Goal: Transaction & Acquisition: Purchase product/service

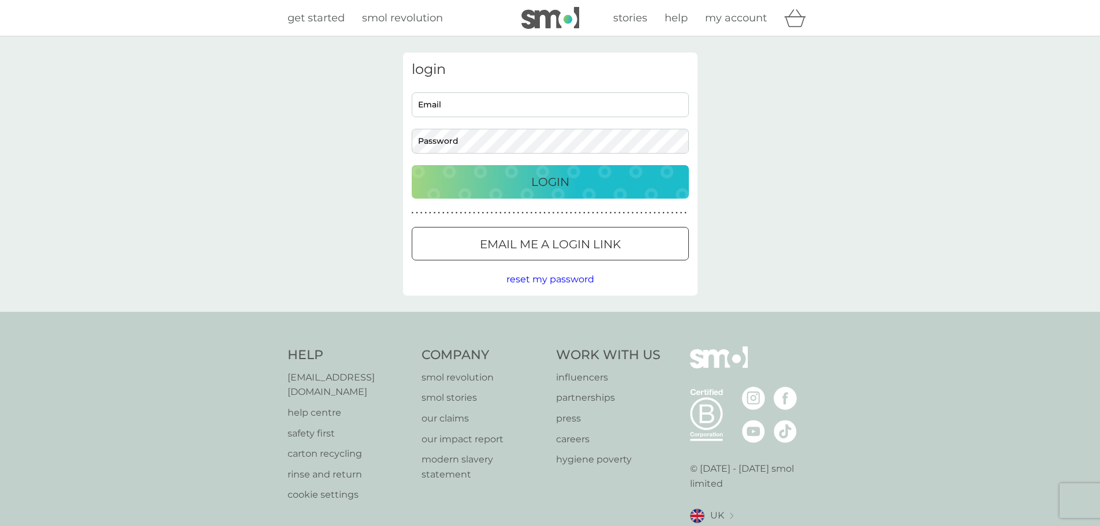
type input "lynnecgrier@gmail.com"
click at [482, 192] on button "Login" at bounding box center [550, 181] width 277 height 33
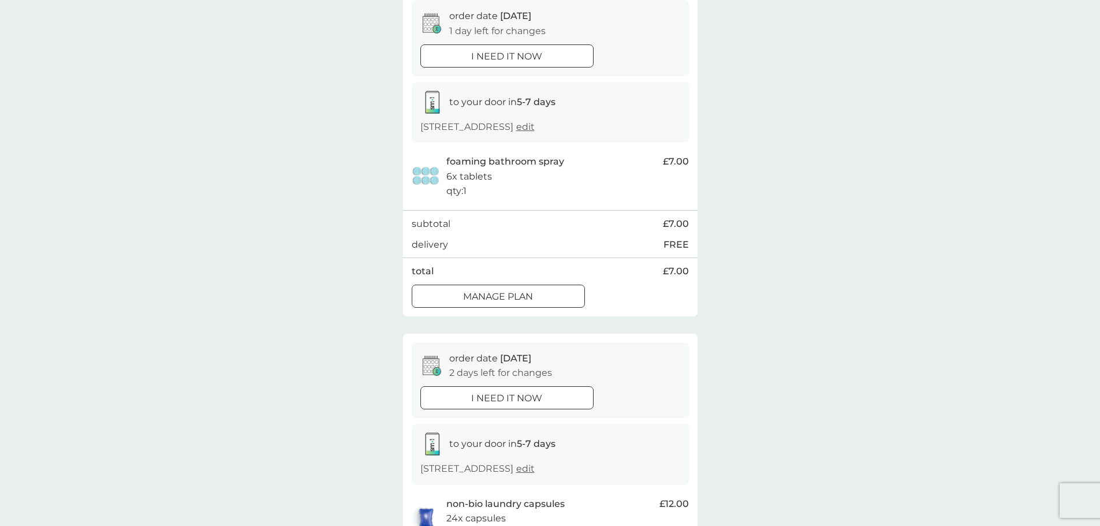
scroll to position [173, 0]
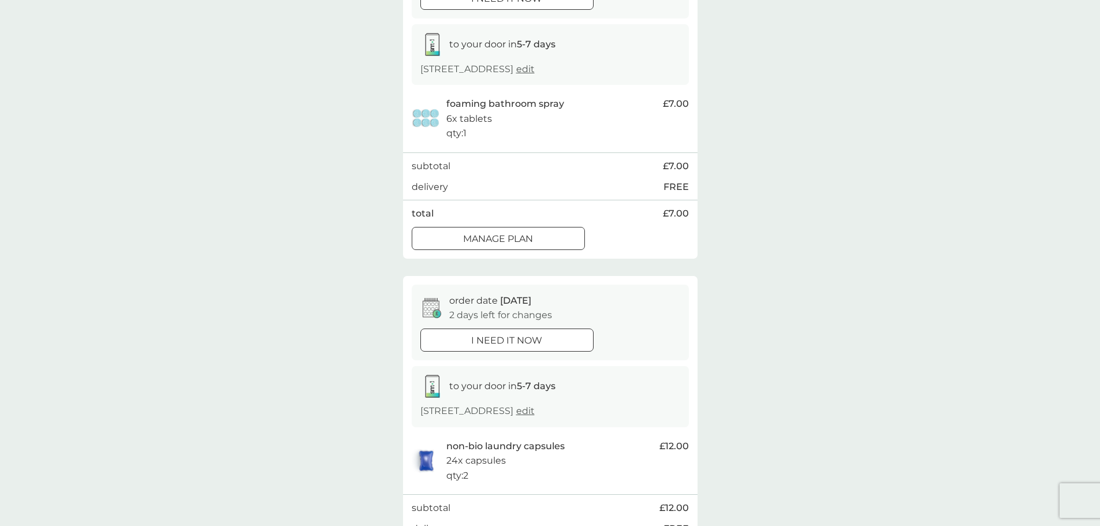
click at [496, 236] on div at bounding box center [498, 239] width 42 height 12
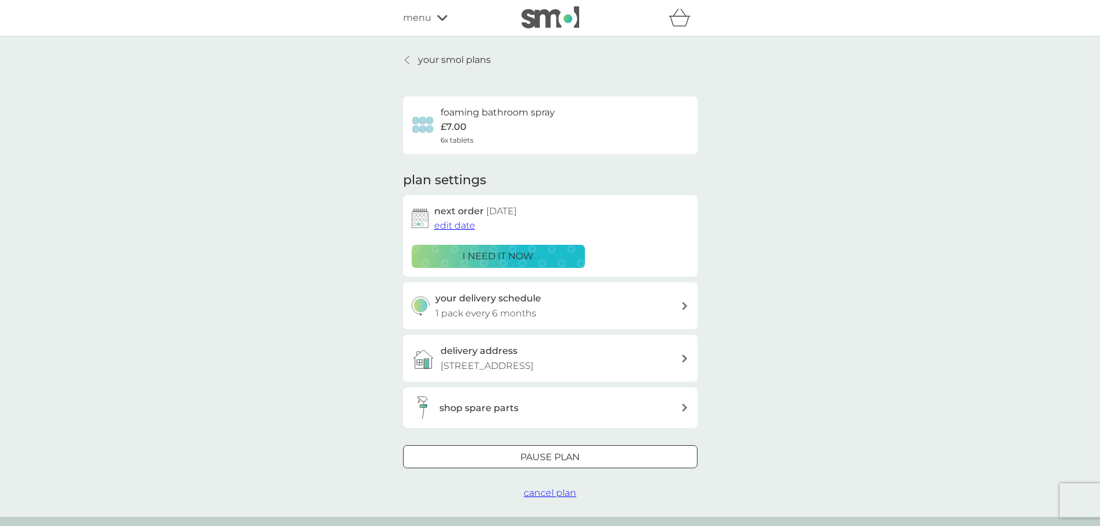
click at [552, 307] on div "your delivery schedule 1 pack every 6 months" at bounding box center [557, 305] width 245 height 29
select select "6"
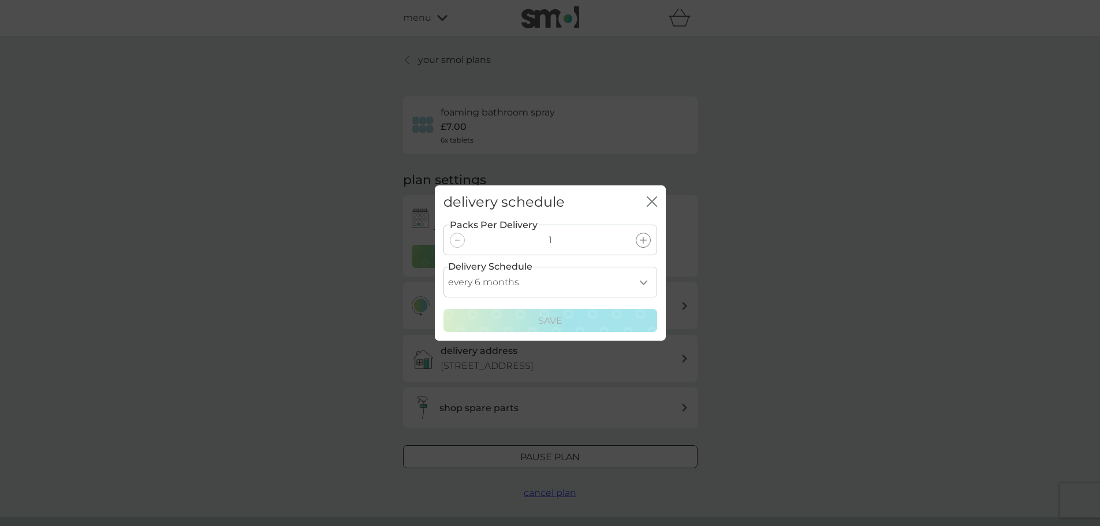
click at [647, 203] on icon "close" at bounding box center [652, 201] width 10 height 10
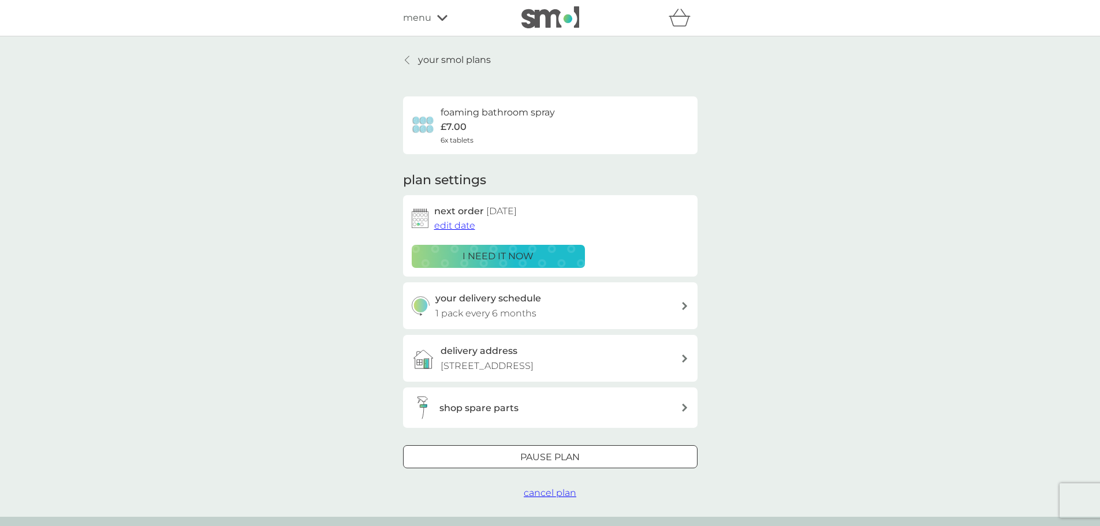
click at [464, 230] on span "edit date" at bounding box center [454, 225] width 41 height 11
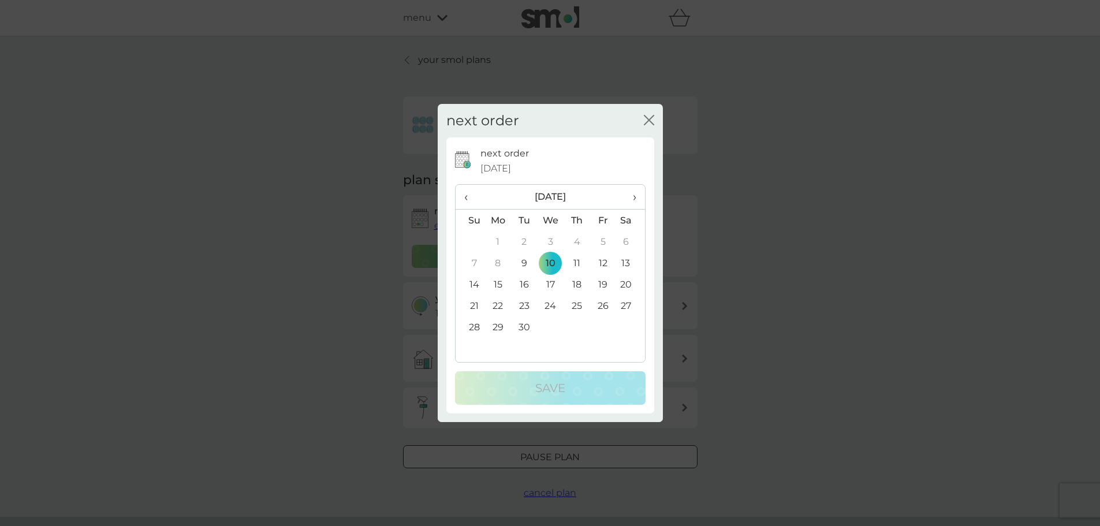
click at [632, 199] on span "›" at bounding box center [630, 197] width 12 height 24
click at [607, 261] on td "10" at bounding box center [602, 262] width 26 height 21
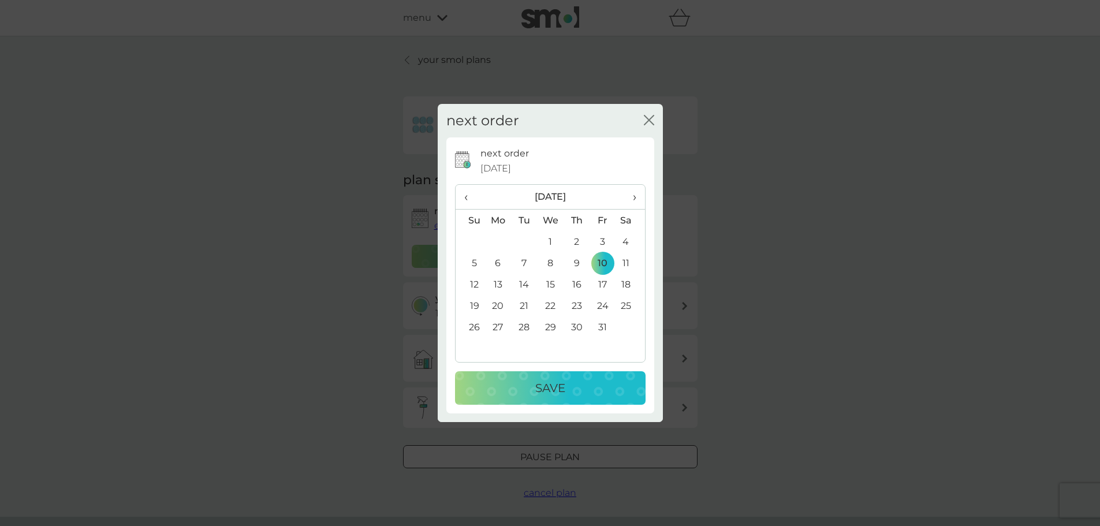
click at [578, 392] on div "Save" at bounding box center [549, 388] width 167 height 18
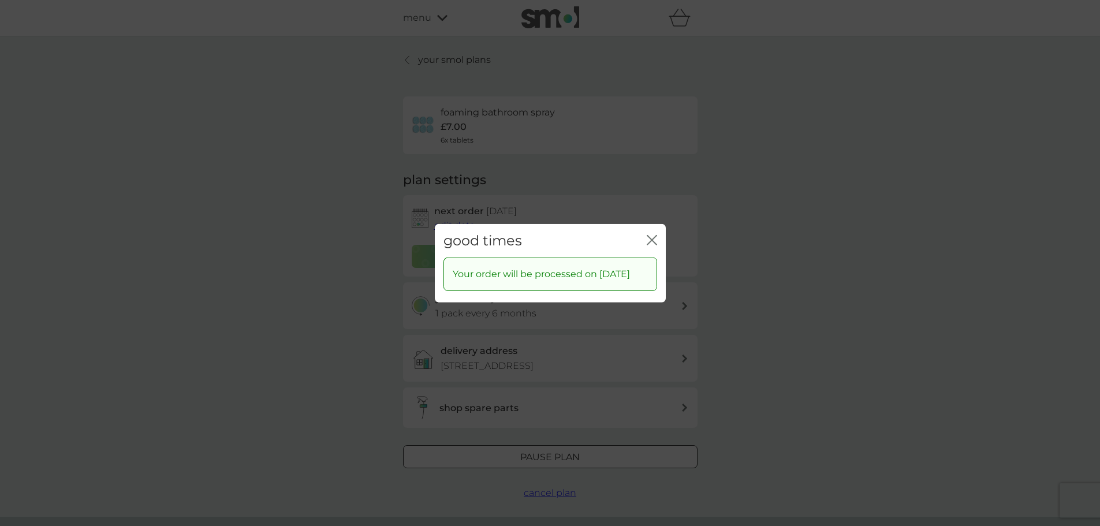
click at [650, 235] on icon "close" at bounding box center [649, 239] width 5 height 9
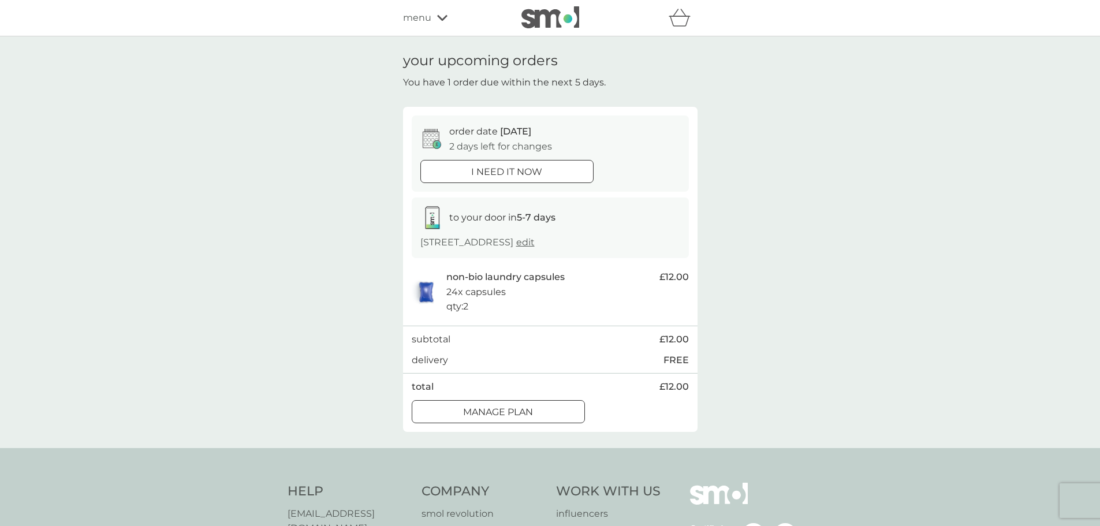
click at [530, 410] on p "Manage plan" at bounding box center [498, 412] width 70 height 15
click at [537, 405] on div "Manage plan" at bounding box center [498, 412] width 172 height 15
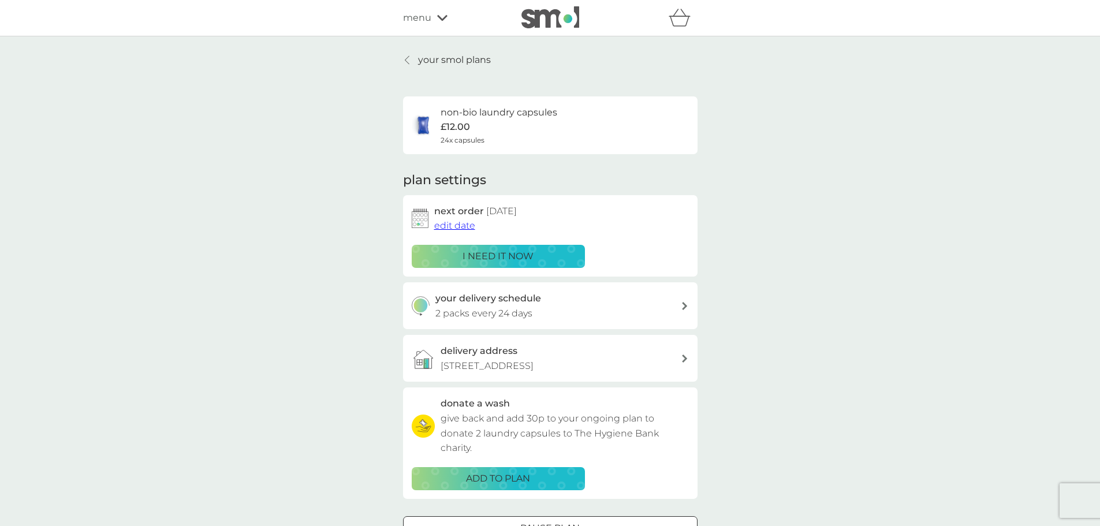
click at [458, 63] on p "your smol plans" at bounding box center [454, 60] width 73 height 15
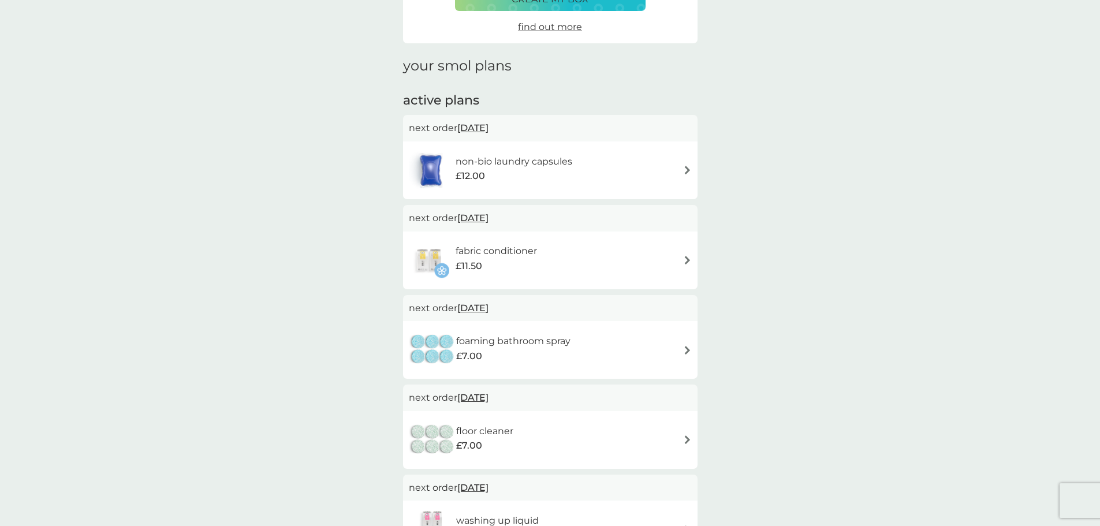
scroll to position [115, 0]
click at [548, 249] on div "fabric conditioner £11.50" at bounding box center [501, 258] width 93 height 32
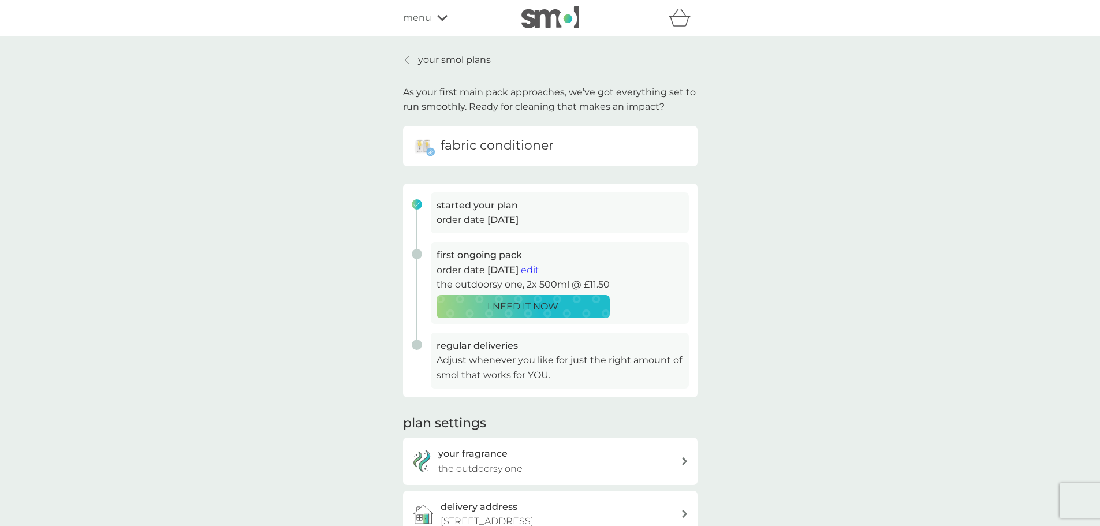
click at [569, 302] on div "I NEED IT NOW" at bounding box center [523, 306] width 158 height 15
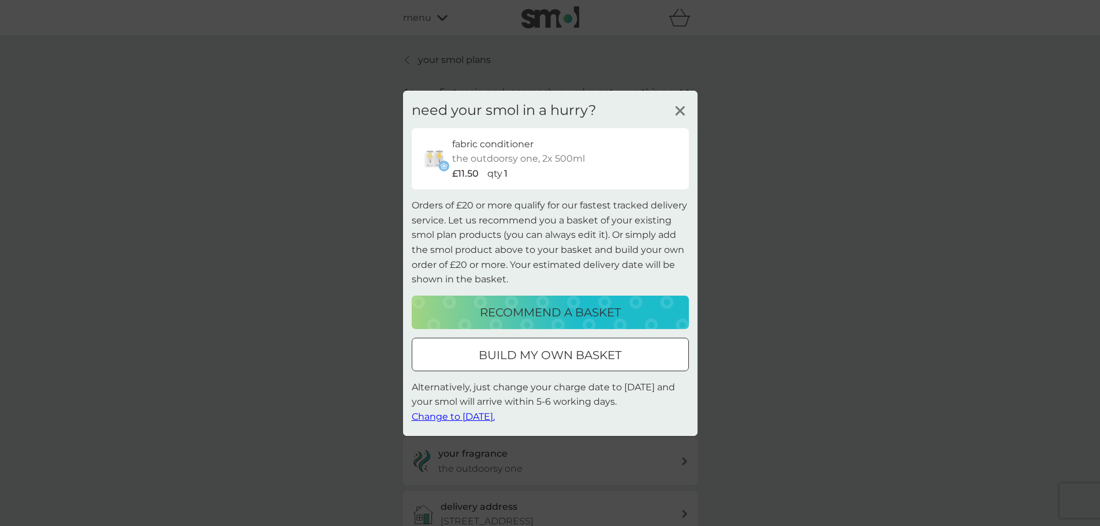
click at [582, 353] on p "build my own basket" at bounding box center [550, 355] width 143 height 18
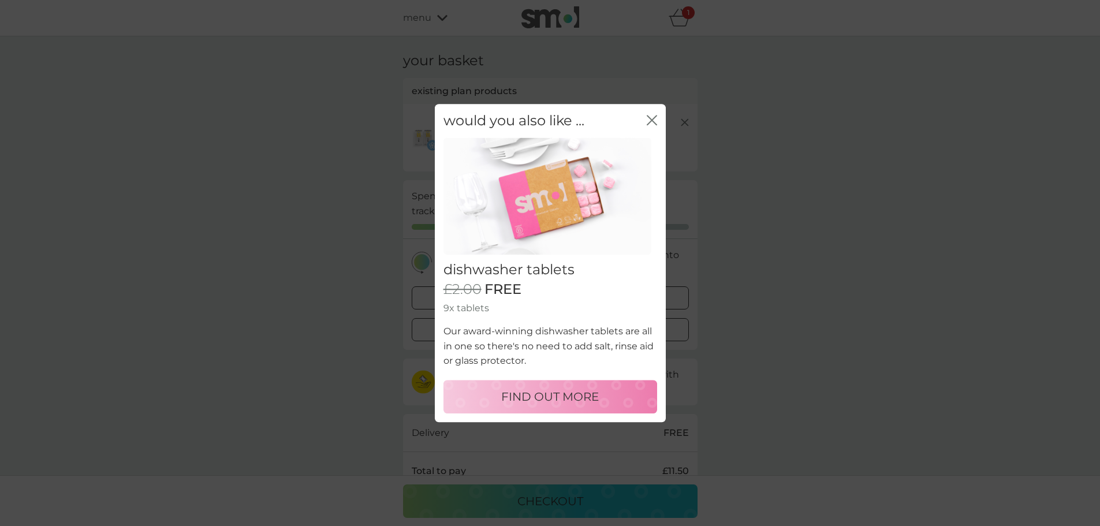
click at [651, 121] on icon "close" at bounding box center [649, 119] width 5 height 9
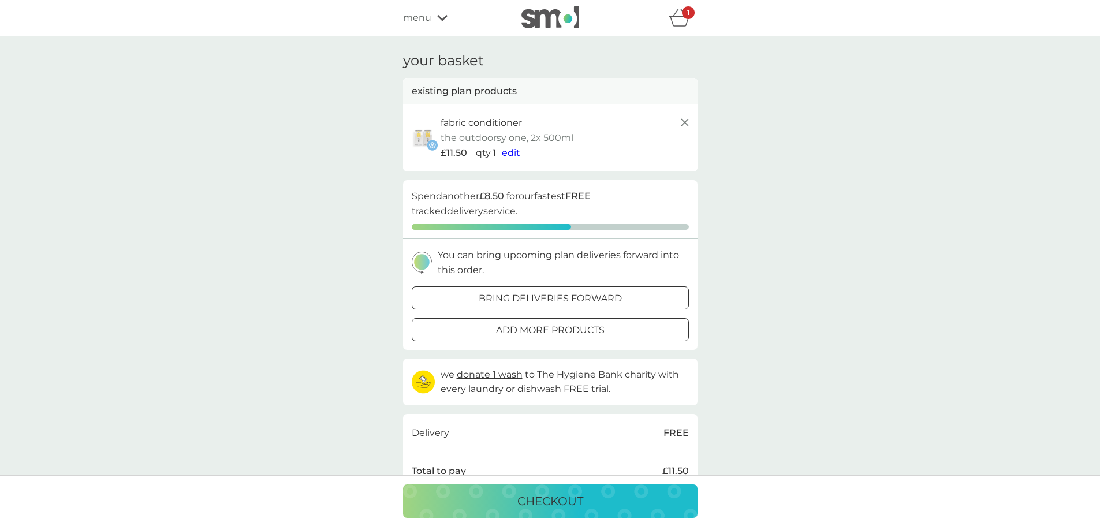
click at [551, 297] on div at bounding box center [550, 298] width 42 height 12
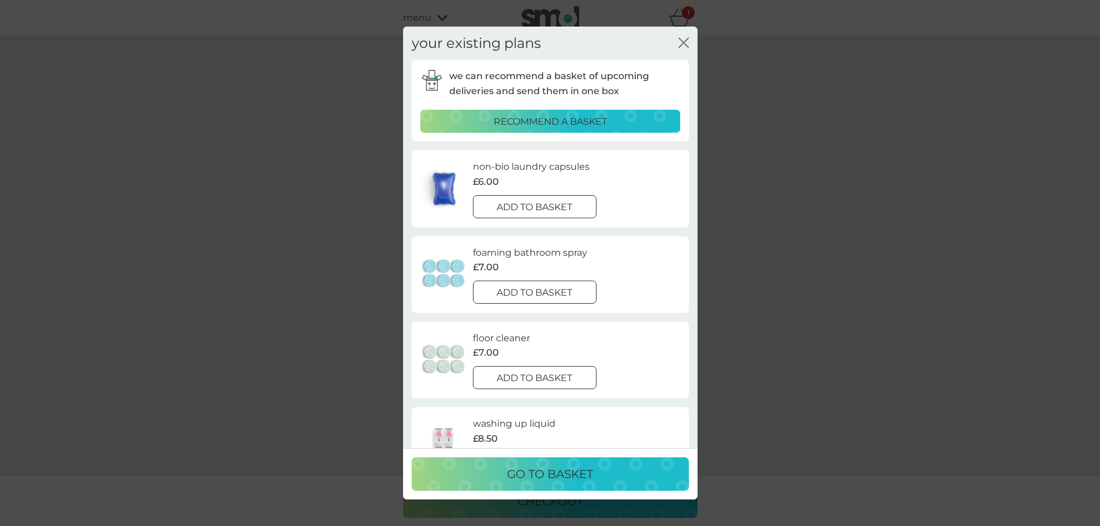
click at [535, 214] on p "add to basket" at bounding box center [534, 207] width 76 height 15
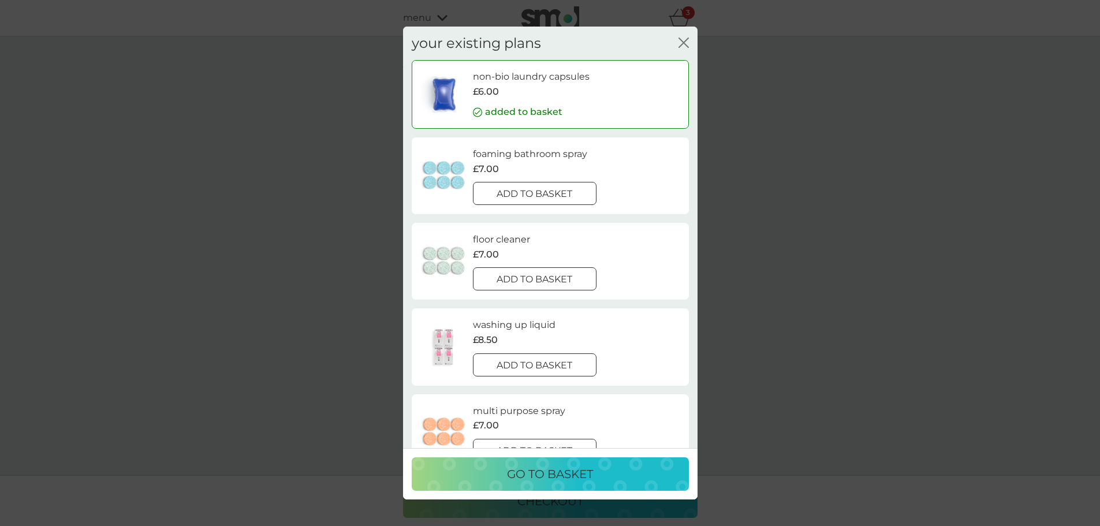
click at [623, 468] on div "go to basket" at bounding box center [550, 474] width 254 height 18
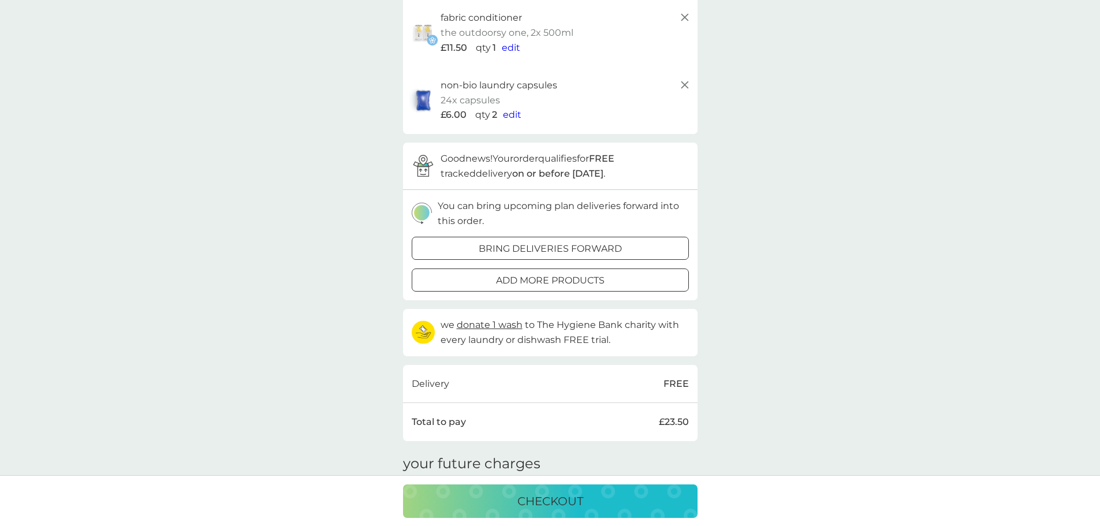
scroll to position [115, 0]
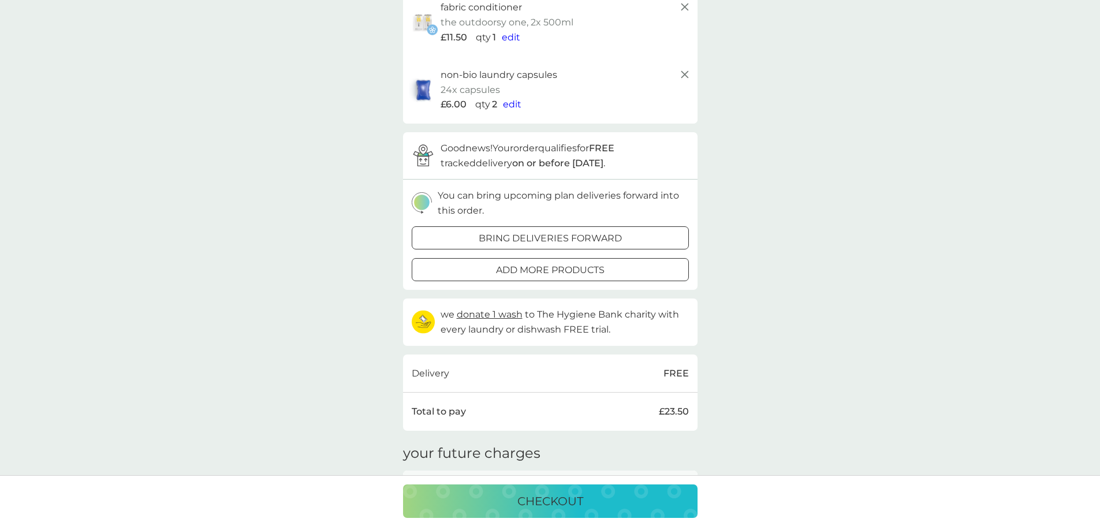
click at [563, 504] on p "checkout" at bounding box center [550, 501] width 66 height 18
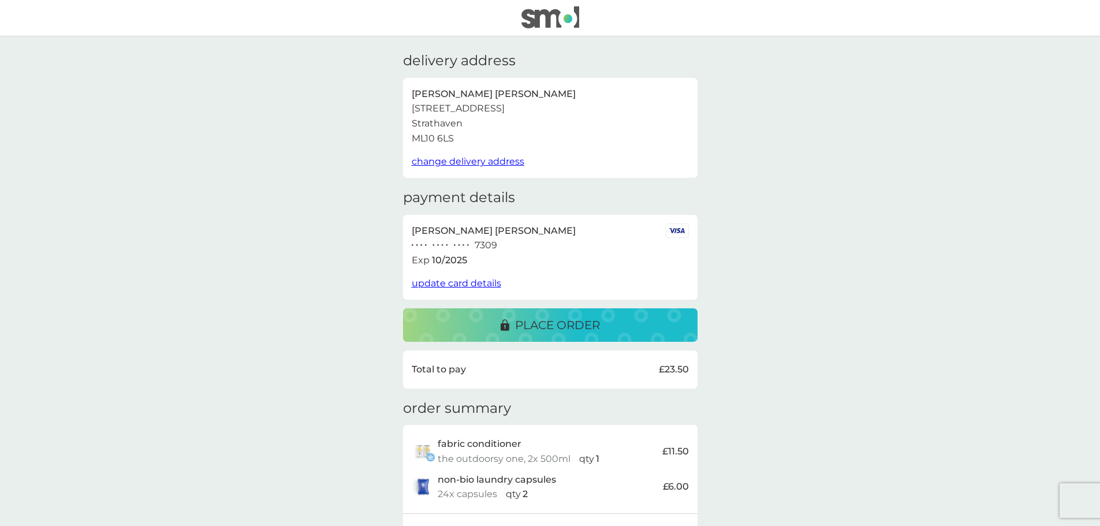
click at [563, 321] on p "place order" at bounding box center [557, 325] width 85 height 18
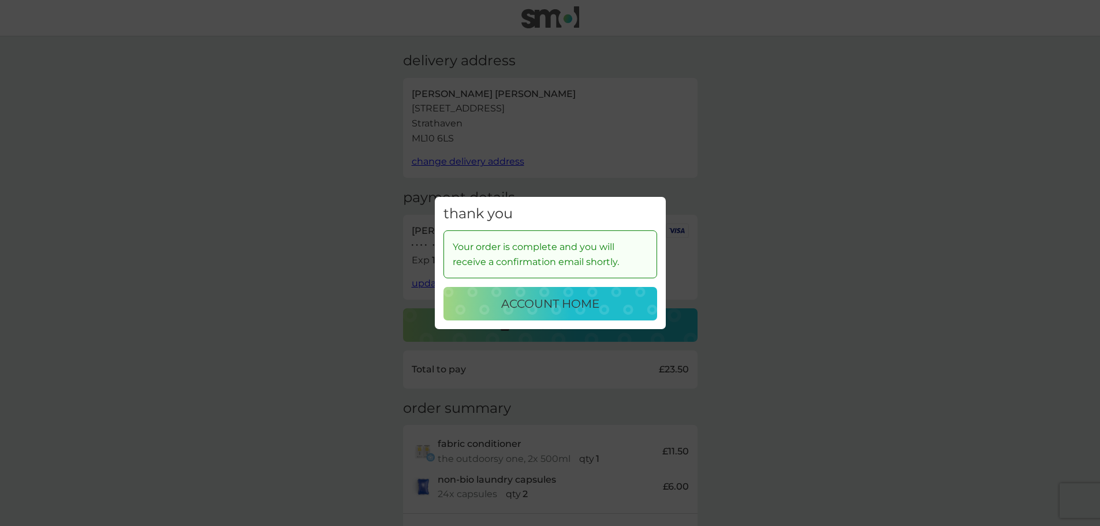
click at [581, 307] on p "account home" at bounding box center [550, 303] width 98 height 18
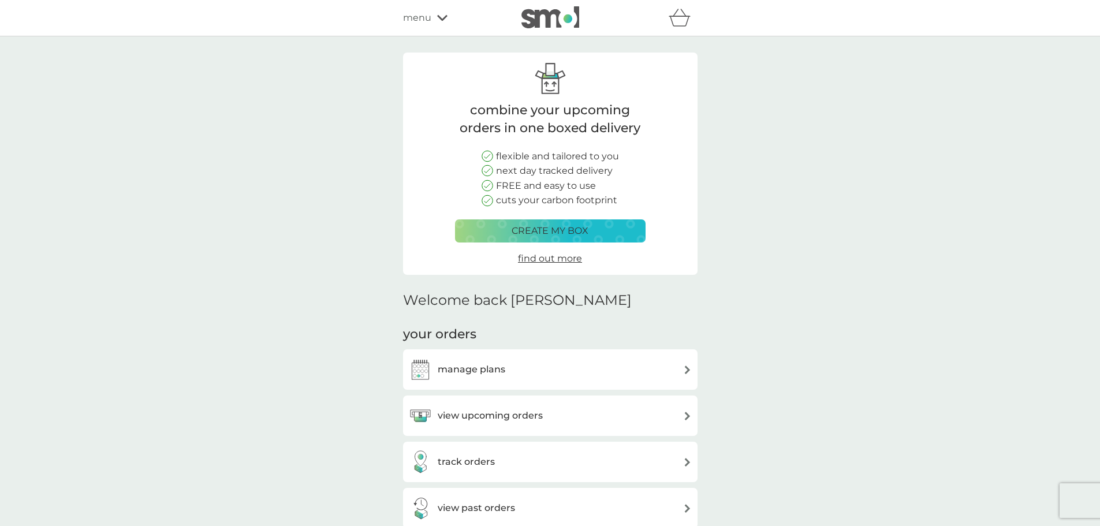
click at [632, 379] on div "manage plans" at bounding box center [550, 369] width 283 height 23
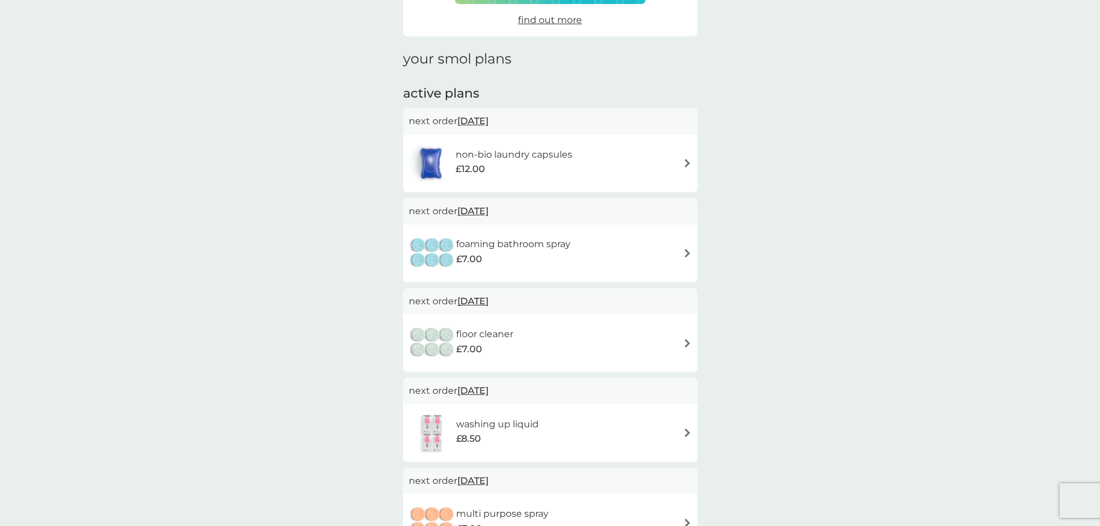
scroll to position [58, 0]
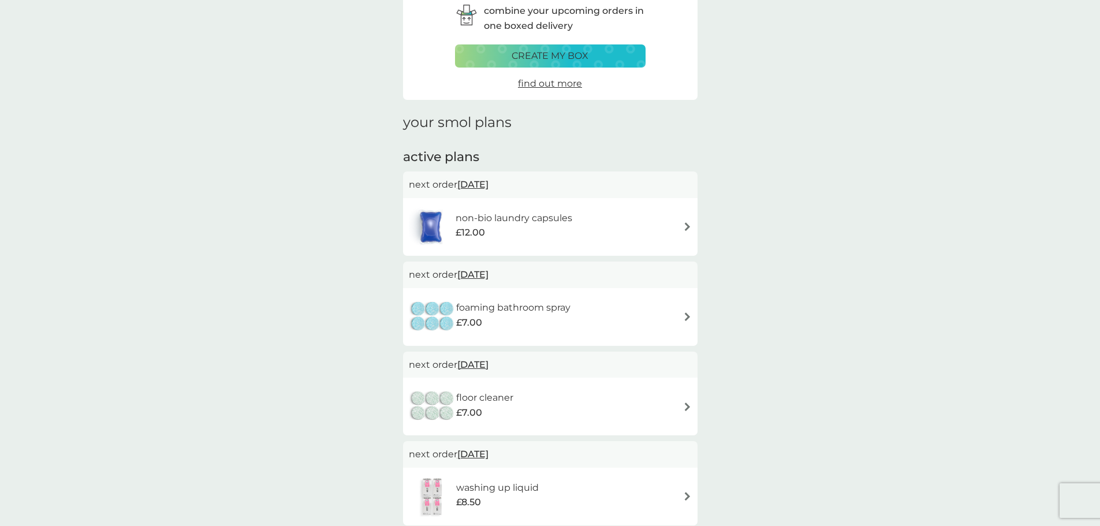
click at [659, 222] on div "non-bio laundry capsules £12.00" at bounding box center [550, 227] width 283 height 40
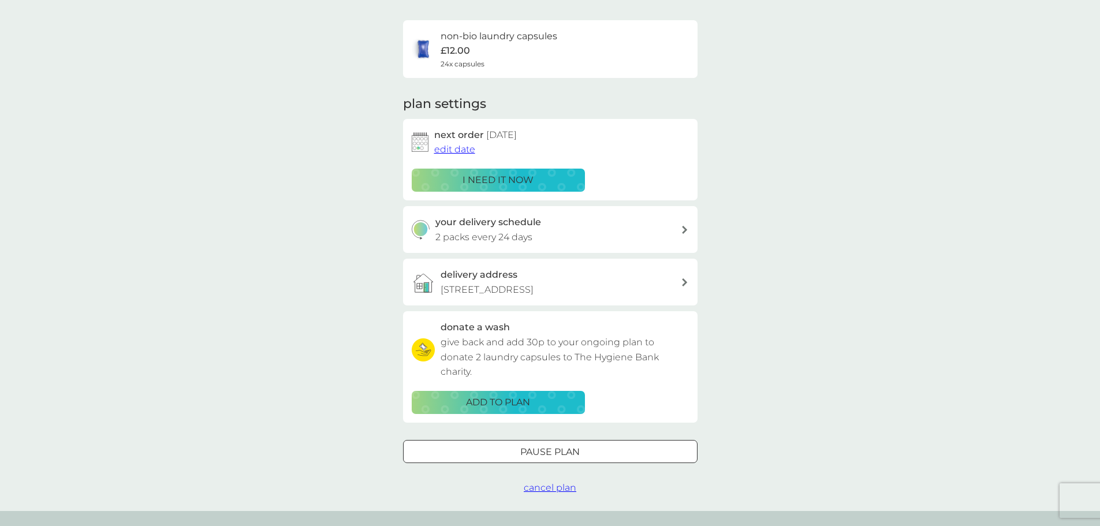
scroll to position [58, 0]
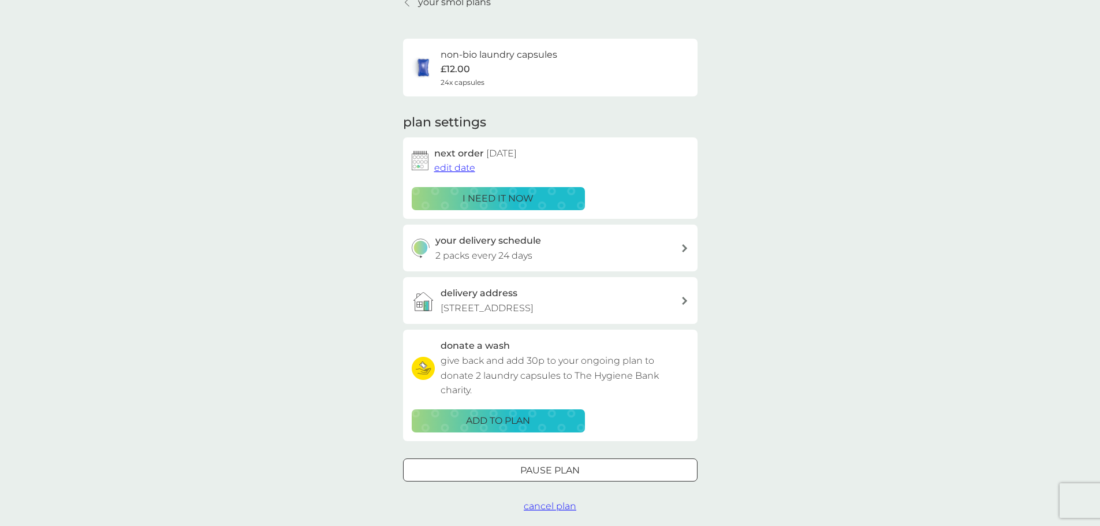
click at [575, 249] on div "your delivery schedule 2 packs every 24 days" at bounding box center [557, 247] width 245 height 29
select select "21"
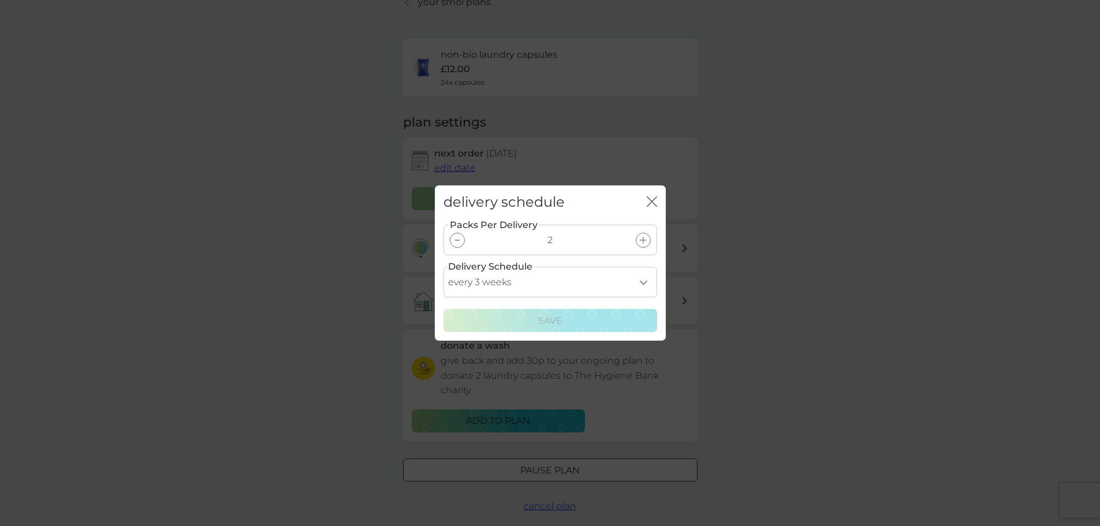
click at [652, 198] on icon "close" at bounding box center [652, 201] width 10 height 10
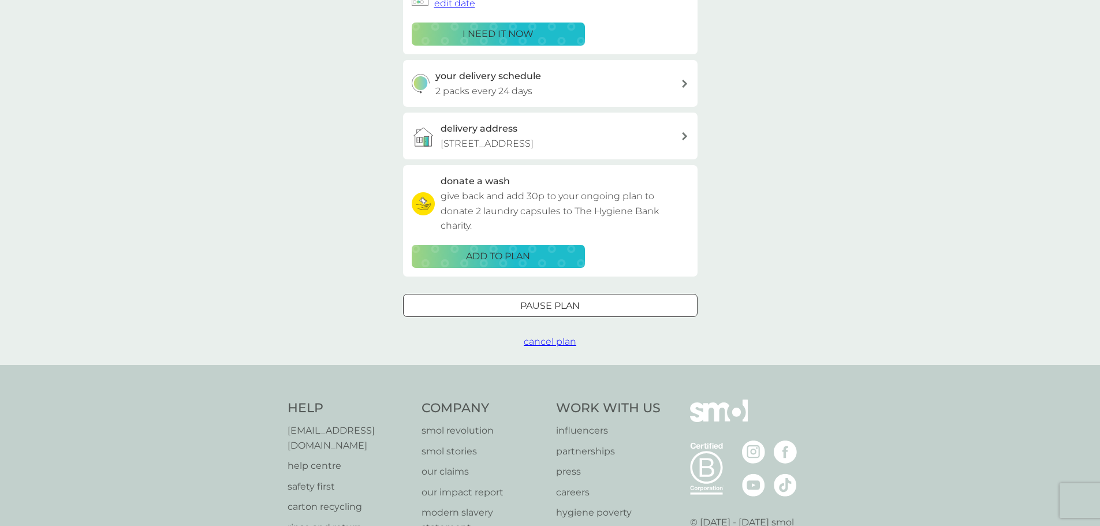
scroll to position [0, 0]
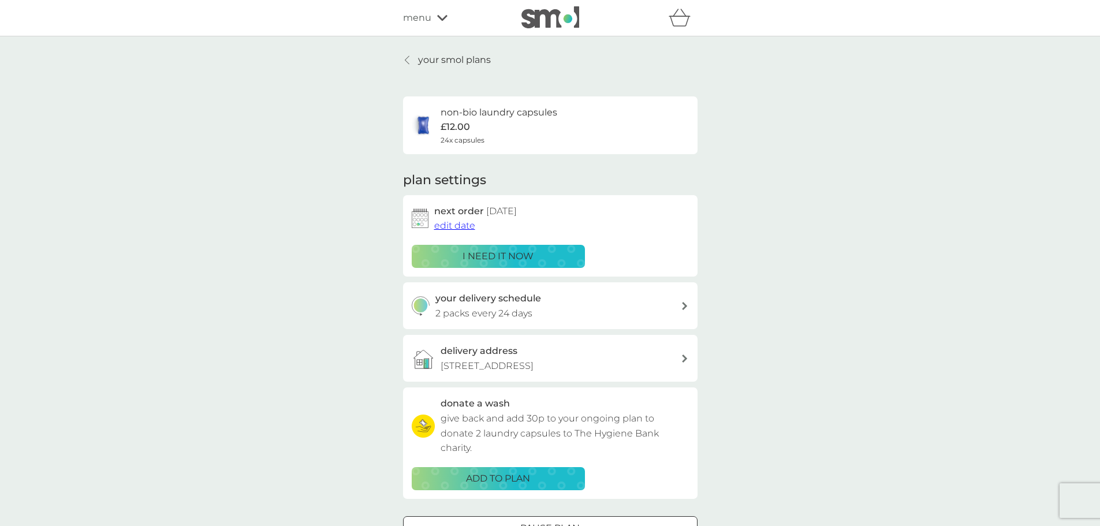
click at [450, 71] on div "your smol plans non-bio laundry capsules £12.00 24x capsules plan settings next…" at bounding box center [550, 312] width 294 height 518
click at [455, 63] on p "your smol plans" at bounding box center [454, 60] width 73 height 15
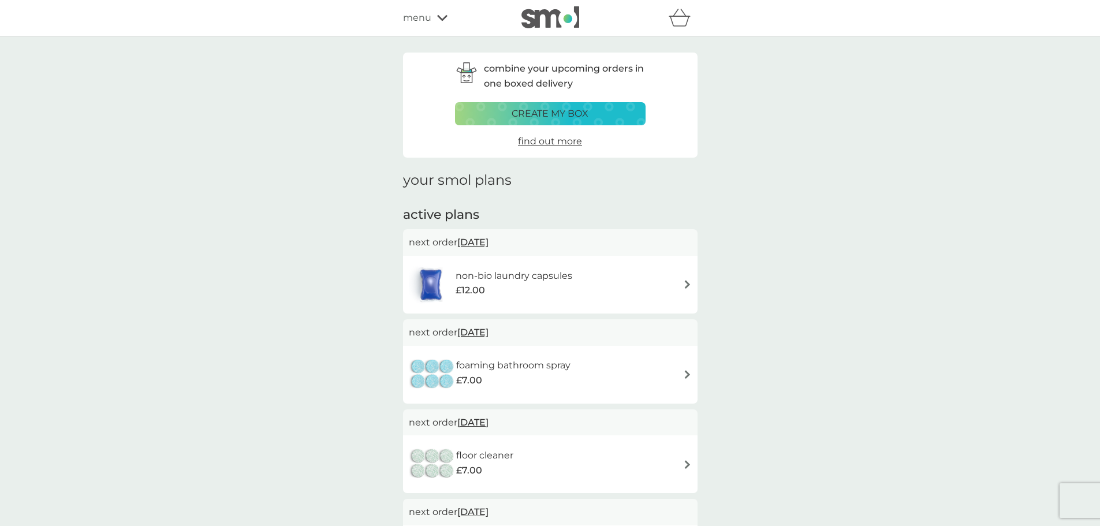
click at [435, 15] on div "menu" at bounding box center [452, 17] width 98 height 15
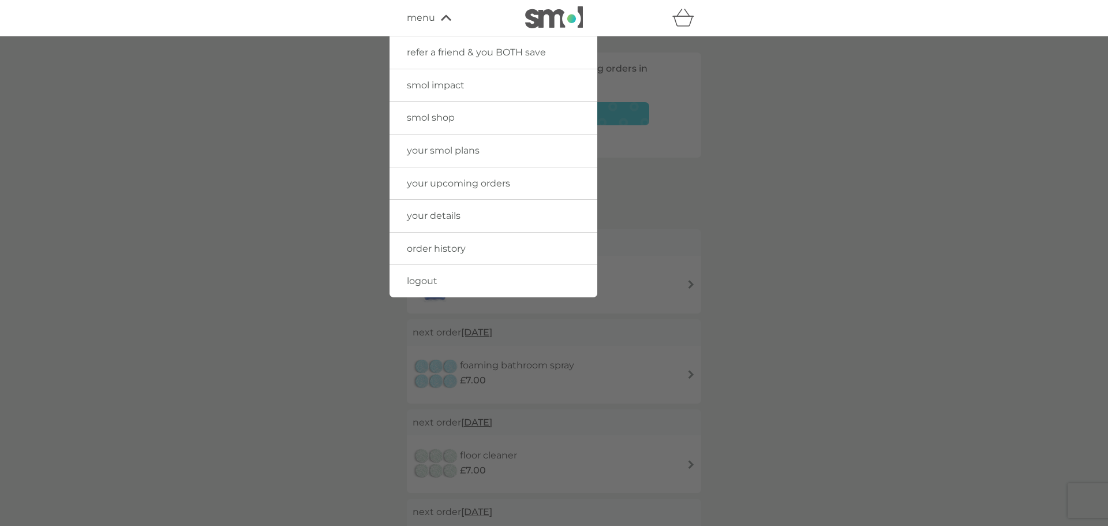
click at [453, 253] on span "order history" at bounding box center [436, 248] width 59 height 11
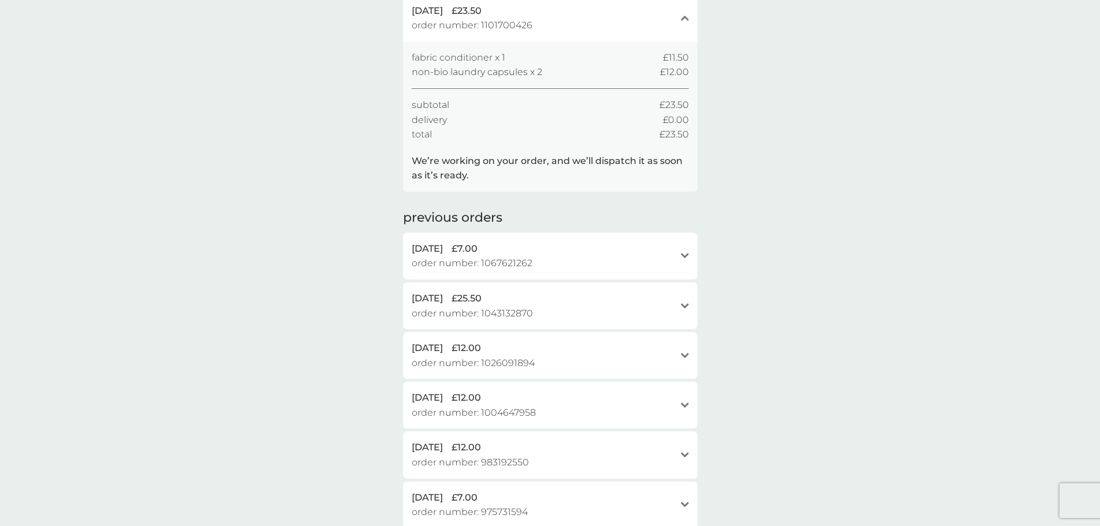
scroll to position [173, 0]
